Goal: Navigation & Orientation: Understand site structure

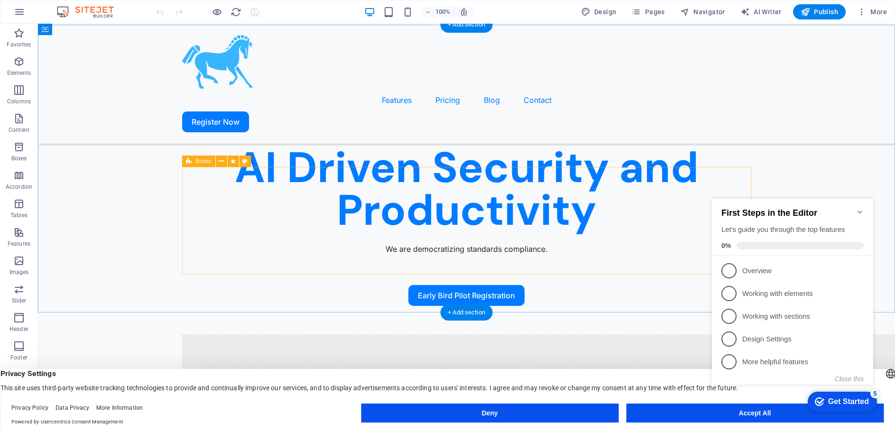
scroll to position [742, 0]
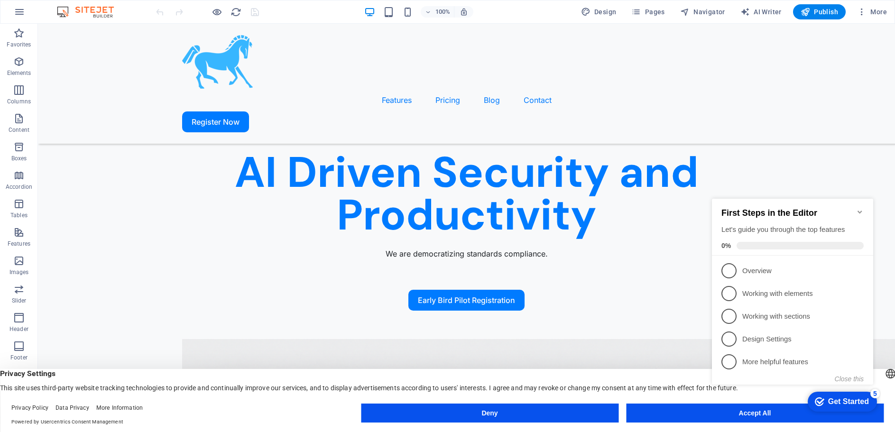
click at [758, 412] on div "checkmark Get Started 5 First Steps in the Editor Let's guide you through the t…" at bounding box center [794, 300] width 173 height 230
click at [745, 414] on div "checkmark Get Started 5 First Steps in the Editor Let's guide you through the t…" at bounding box center [794, 300] width 173 height 230
click at [860, 211] on icon "Minimize checklist" at bounding box center [859, 212] width 4 height 3
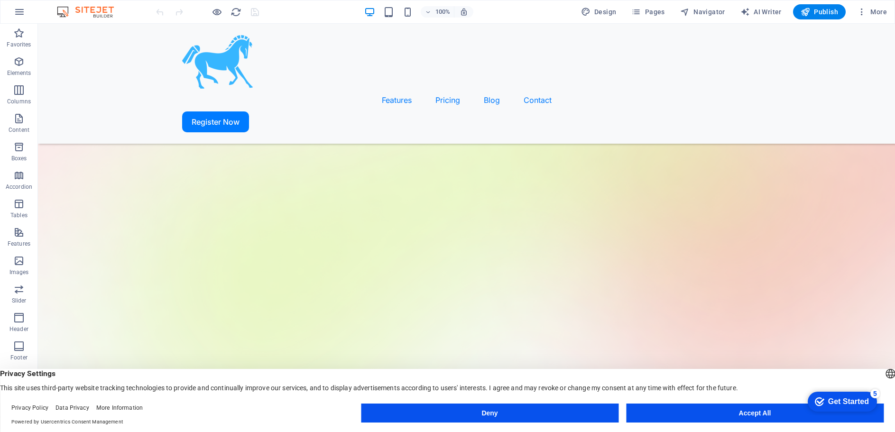
scroll to position [0, 0]
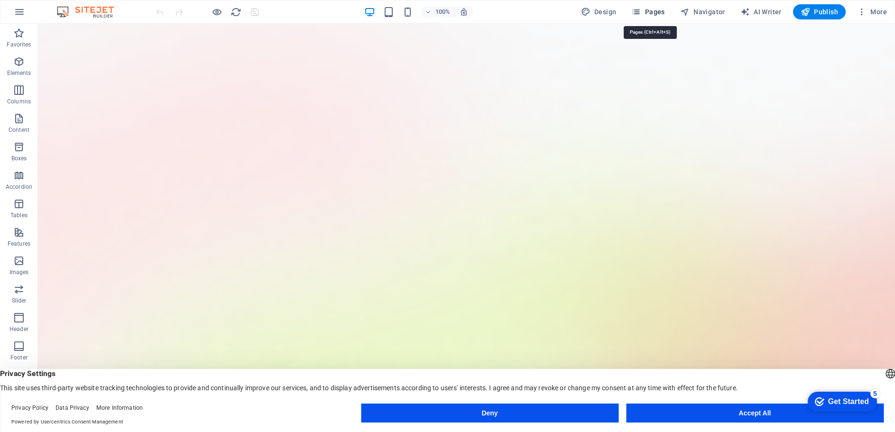
click at [658, 12] on span "Pages" at bounding box center [647, 11] width 33 height 9
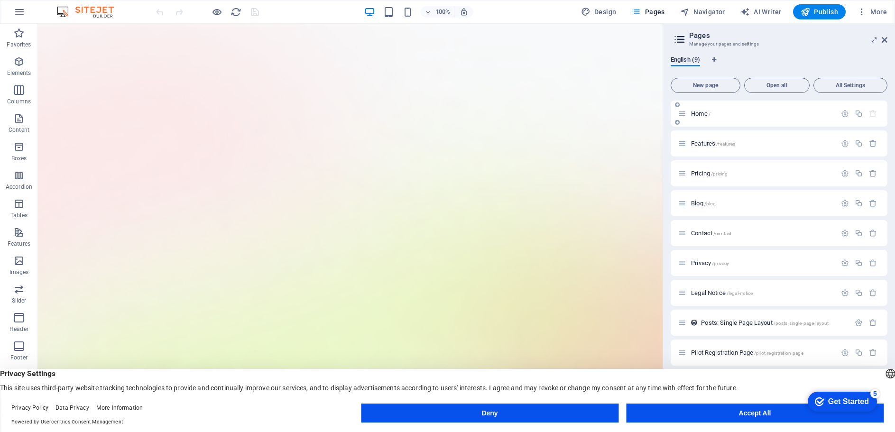
click at [693, 115] on span "Home /" at bounding box center [700, 113] width 19 height 7
click at [705, 114] on span "Home /" at bounding box center [700, 113] width 19 height 7
click at [705, 144] on span "Features /features" at bounding box center [713, 143] width 44 height 7
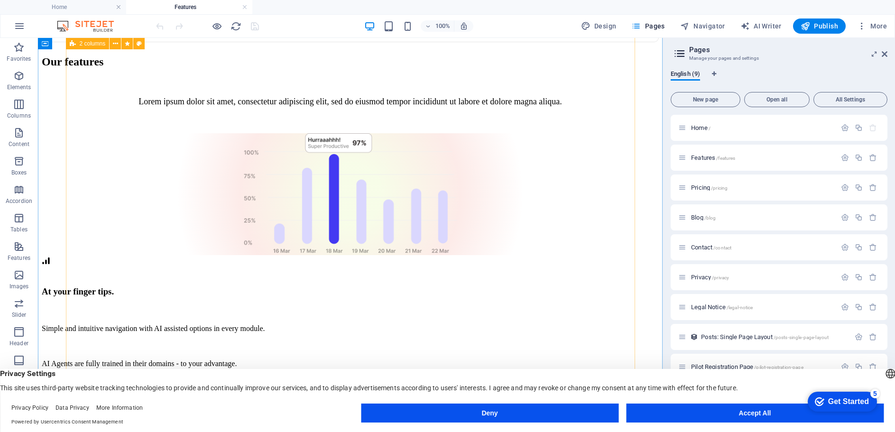
scroll to position [573, 0]
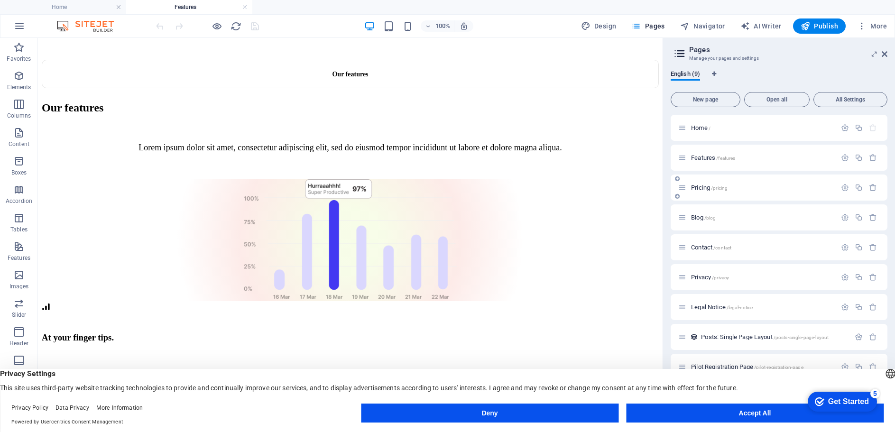
click at [699, 189] on span "Pricing /pricing" at bounding box center [709, 187] width 37 height 7
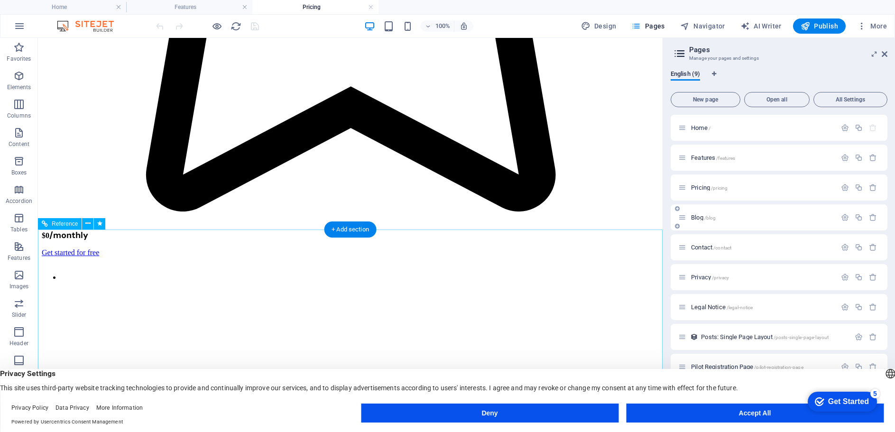
scroll to position [1320, 0]
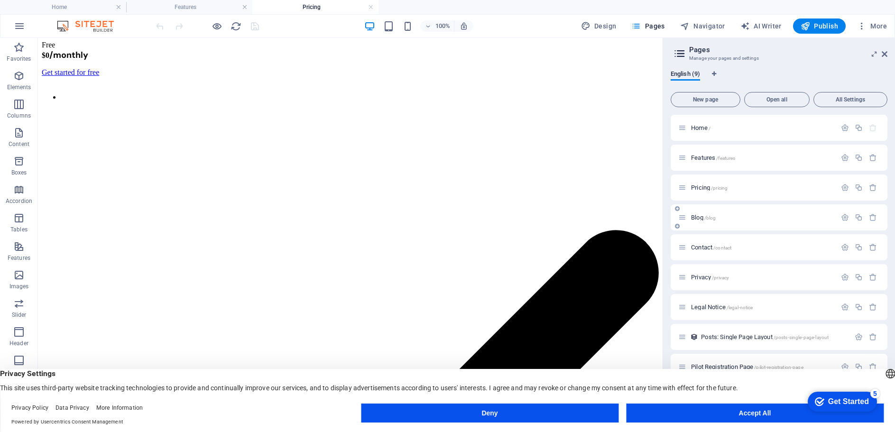
click at [698, 217] on span "Blog /blog" at bounding box center [703, 217] width 25 height 7
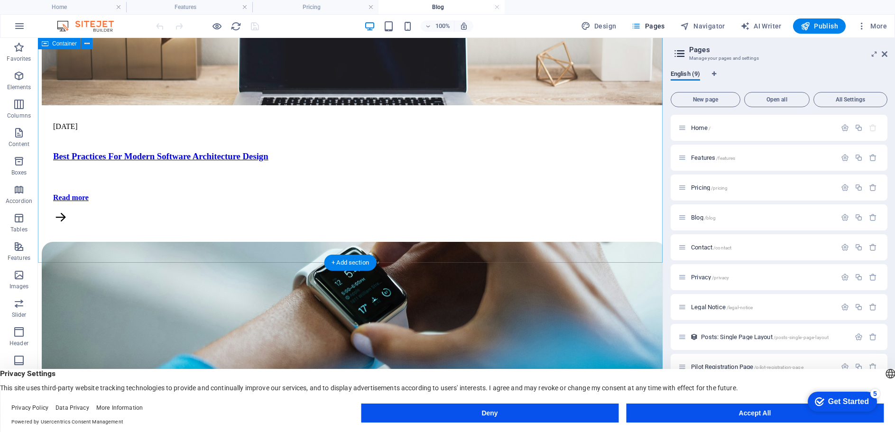
scroll to position [1046, 0]
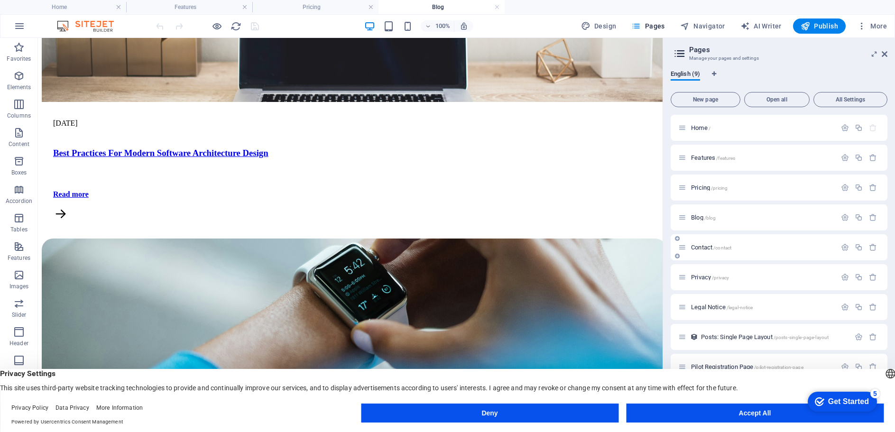
click at [697, 247] on span "Contact /contact" at bounding box center [711, 247] width 40 height 7
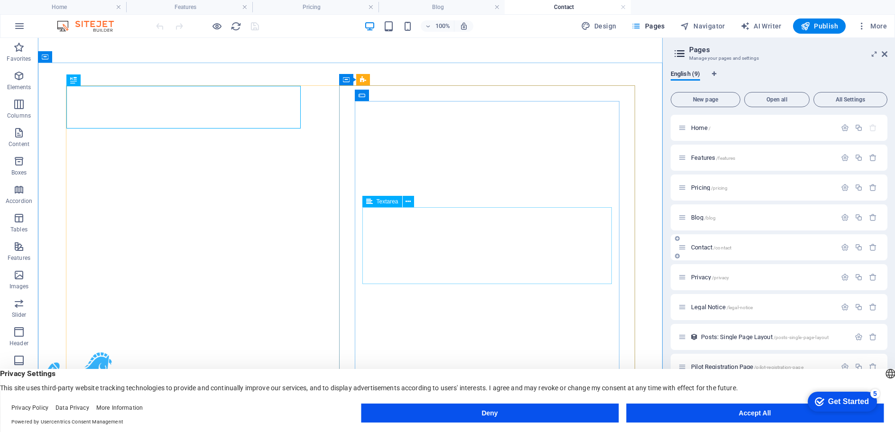
scroll to position [227, 0]
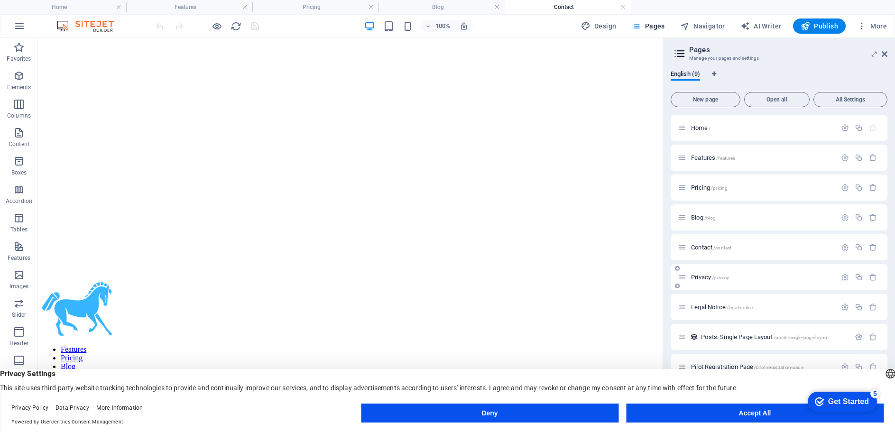
click at [698, 272] on div "Privacy /privacy" at bounding box center [757, 277] width 158 height 11
click at [698, 277] on span "Privacy /privacy" at bounding box center [710, 277] width 38 height 7
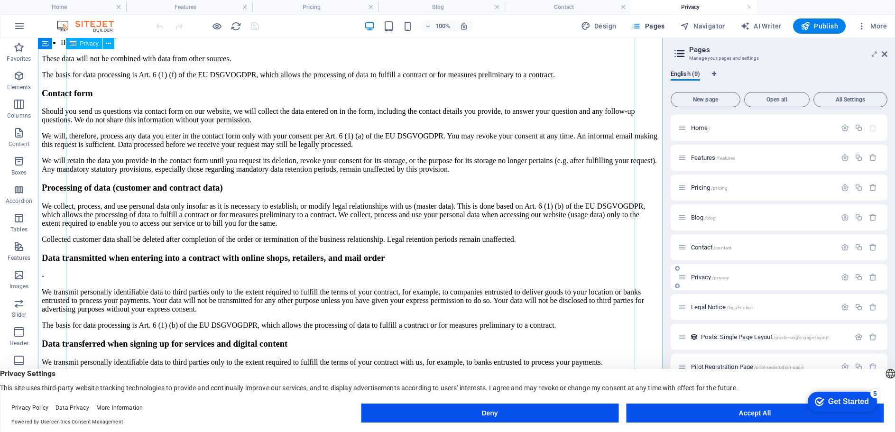
scroll to position [1208, 0]
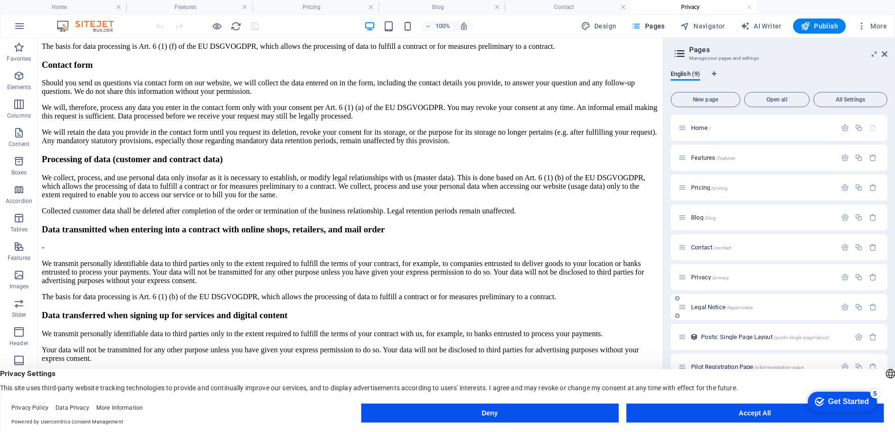
click at [706, 306] on span "Legal Notice /legal-notice" at bounding box center [722, 306] width 62 height 7
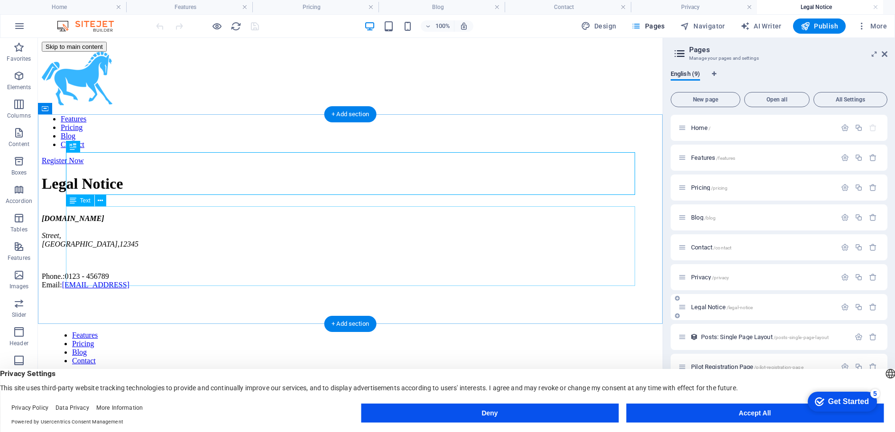
scroll to position [55, 0]
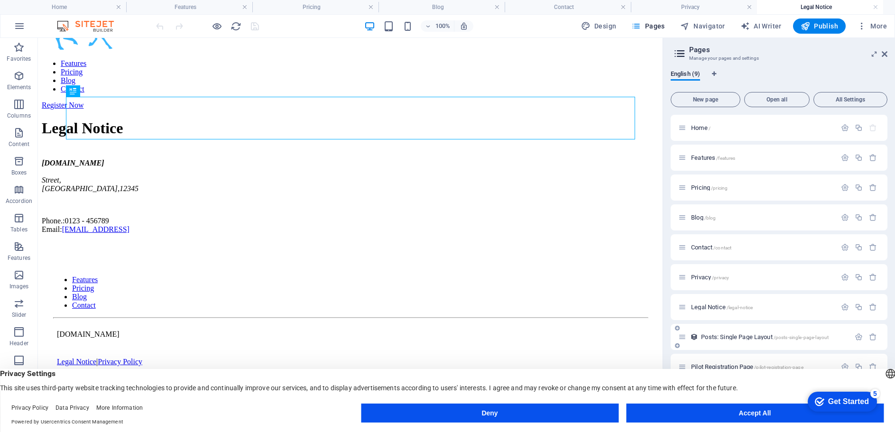
click at [713, 334] on span "Posts: Single Page Layout /posts-single-page-layout" at bounding box center [765, 336] width 128 height 7
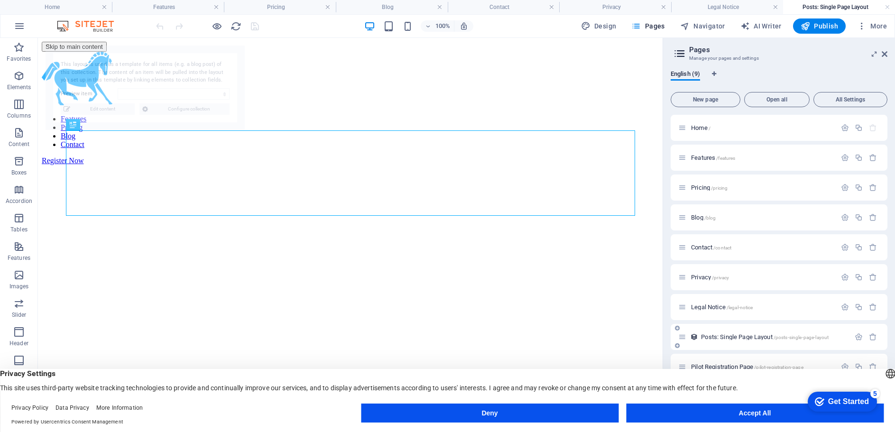
scroll to position [0, 0]
select select "6842fd24ada709ce7e0f3d91"
